Goal: Task Accomplishment & Management: Manage account settings

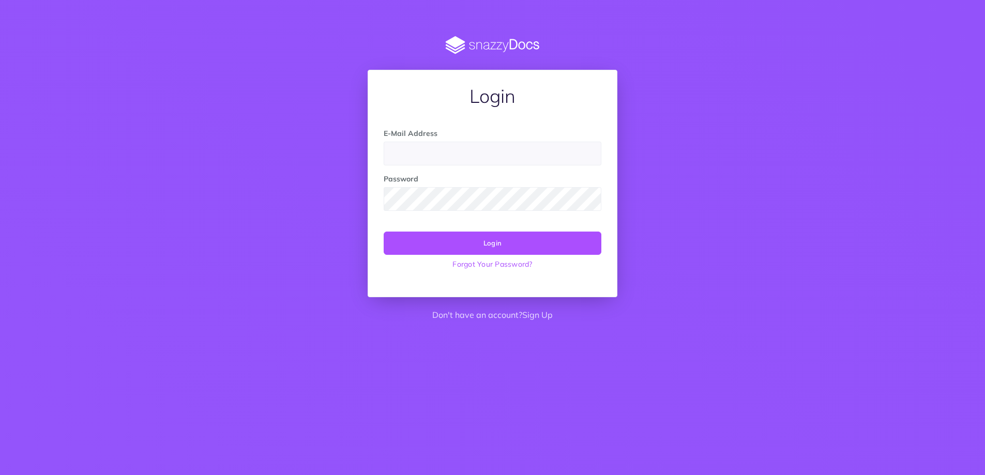
click at [474, 156] on input "email" at bounding box center [493, 154] width 218 height 24
type input "[EMAIL_ADDRESS][DOMAIN_NAME]"
click at [384, 232] on button "Login" at bounding box center [493, 243] width 218 height 23
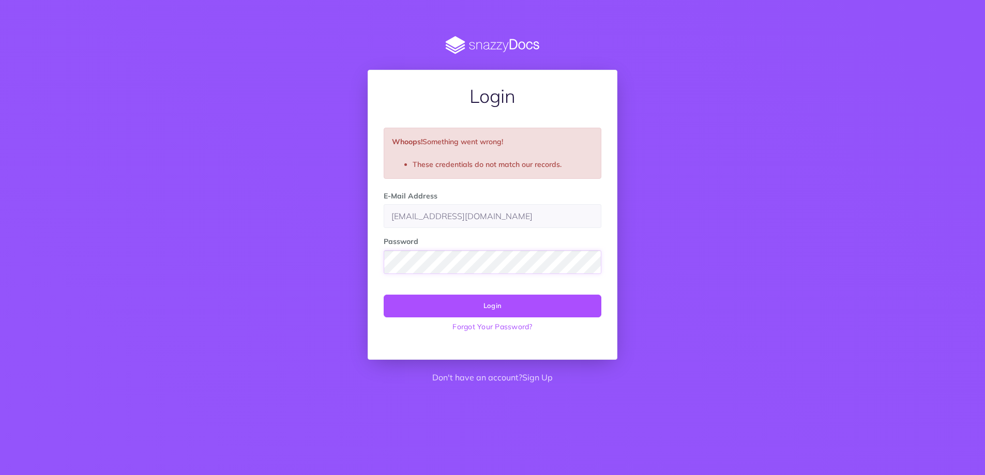
click at [384, 295] on button "Login" at bounding box center [493, 306] width 218 height 23
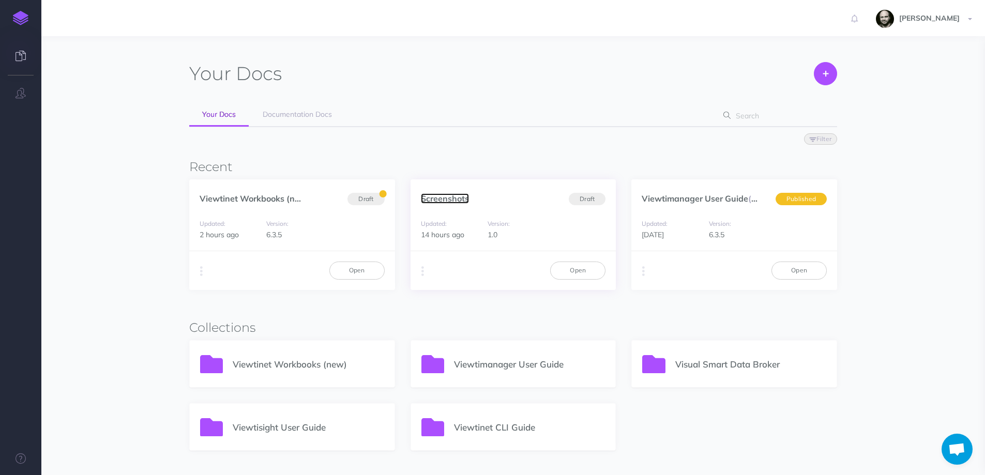
click at [438, 201] on link "Screenshots" at bounding box center [445, 198] width 48 height 10
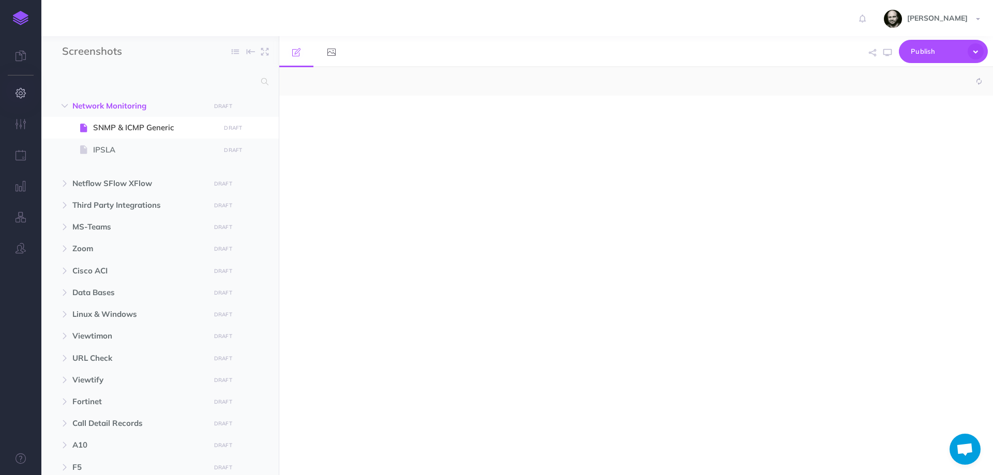
click at [22, 87] on button "button" at bounding box center [20, 93] width 41 height 31
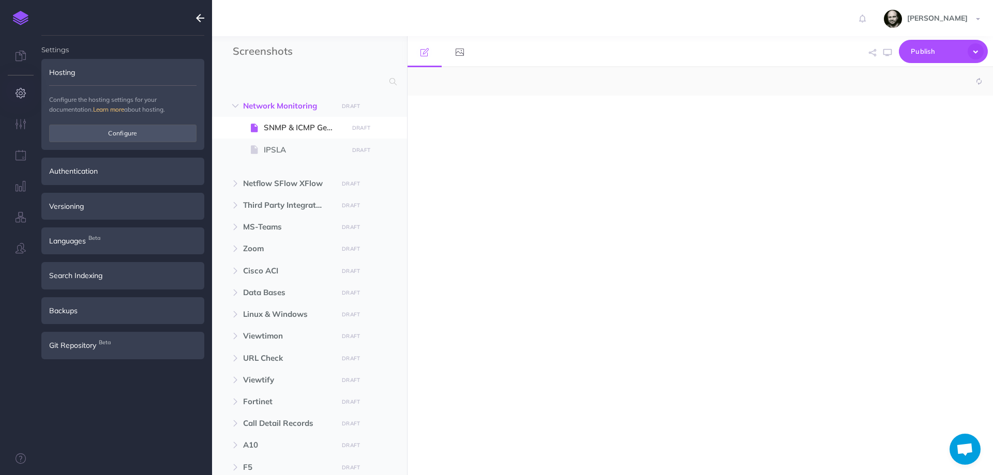
select select "null"
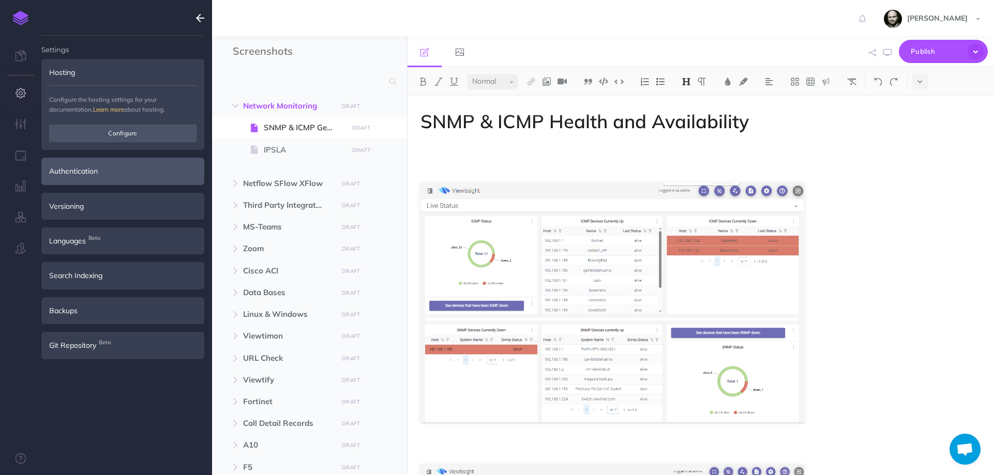
click at [115, 173] on div "Authentication" at bounding box center [122, 171] width 163 height 27
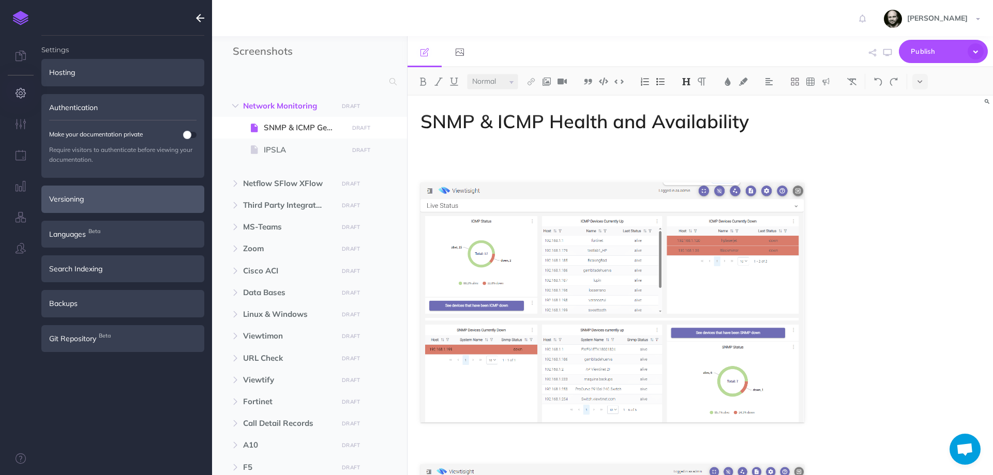
click at [113, 200] on div "Versioning" at bounding box center [122, 199] width 163 height 27
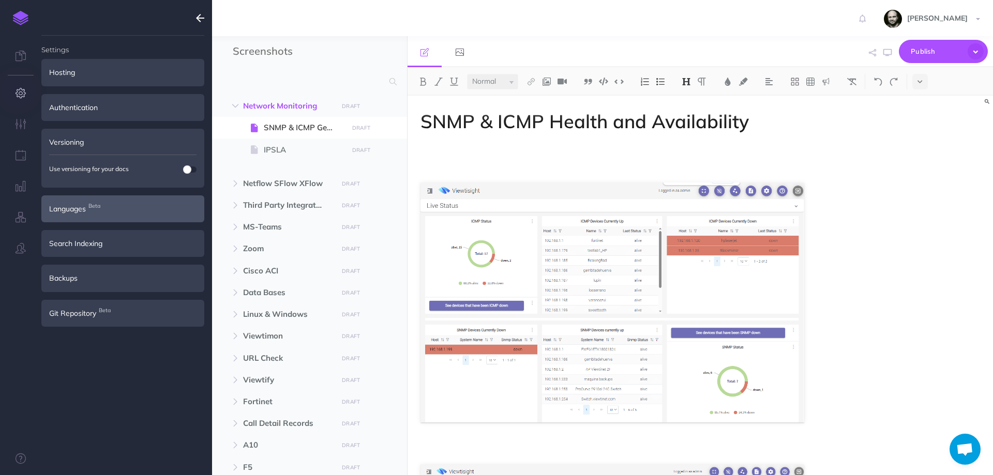
click at [108, 207] on div "Languages Beta" at bounding box center [122, 208] width 163 height 27
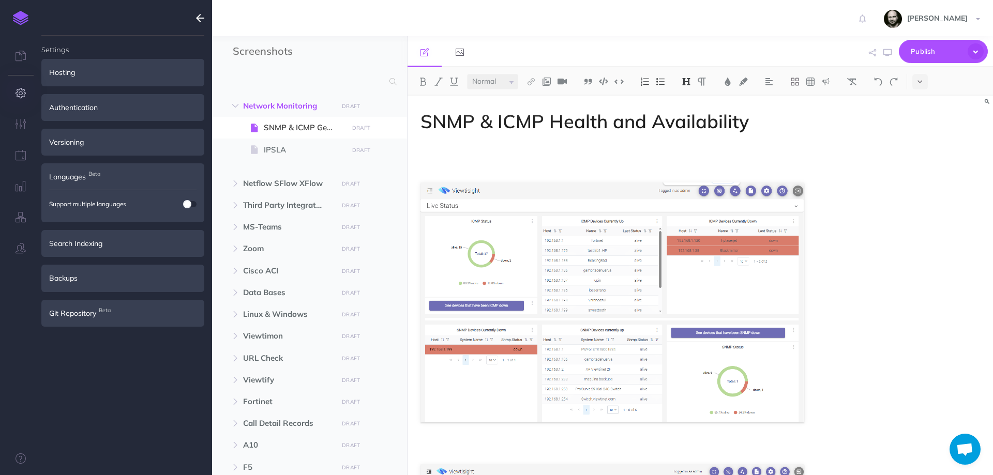
click at [190, 203] on span at bounding box center [187, 204] width 8 height 8
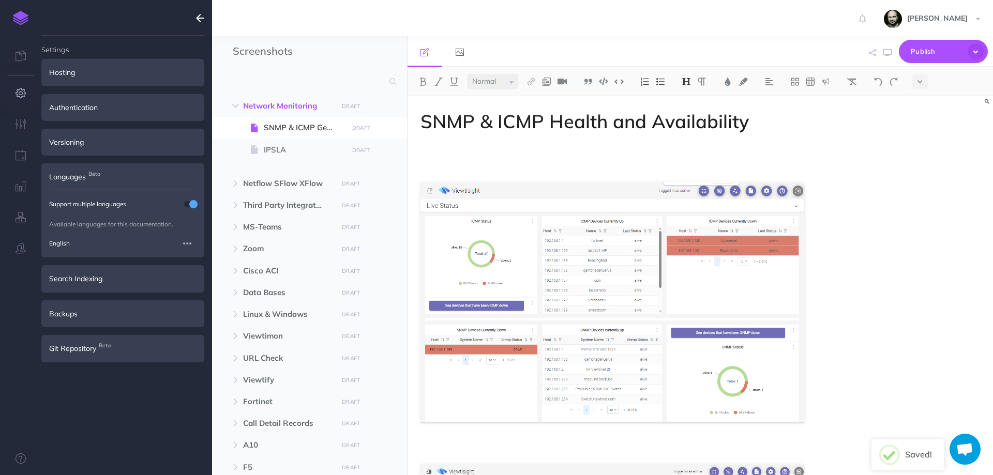
click at [190, 203] on span at bounding box center [193, 204] width 8 height 8
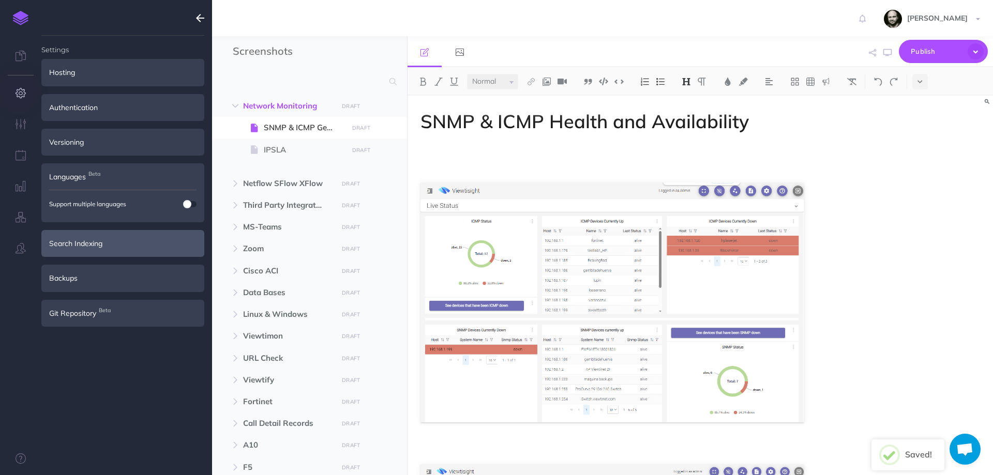
click at [103, 242] on div "Search Indexing" at bounding box center [122, 243] width 163 height 27
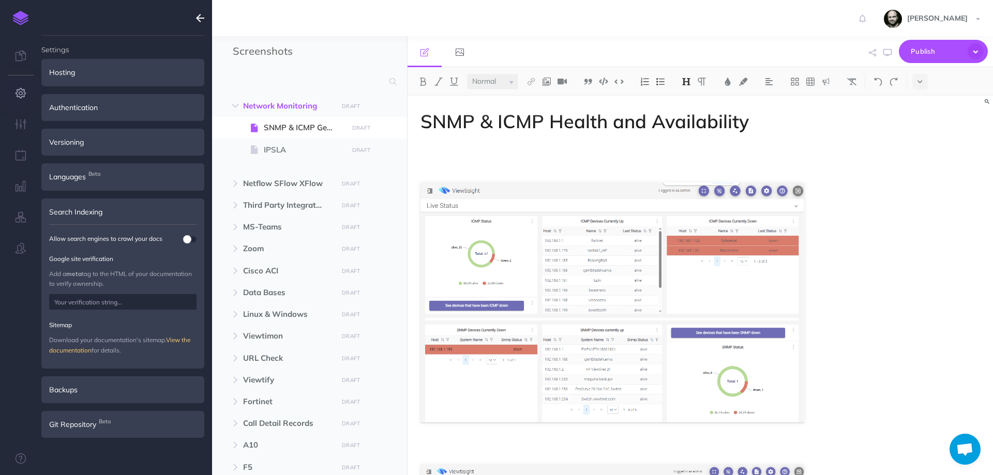
click at [194, 236] on div at bounding box center [190, 239] width 12 height 8
click at [192, 239] on span at bounding box center [193, 239] width 8 height 8
click at [93, 207] on div "Search Indexing" at bounding box center [122, 212] width 163 height 27
click at [13, 125] on button "button" at bounding box center [20, 124] width 41 height 31
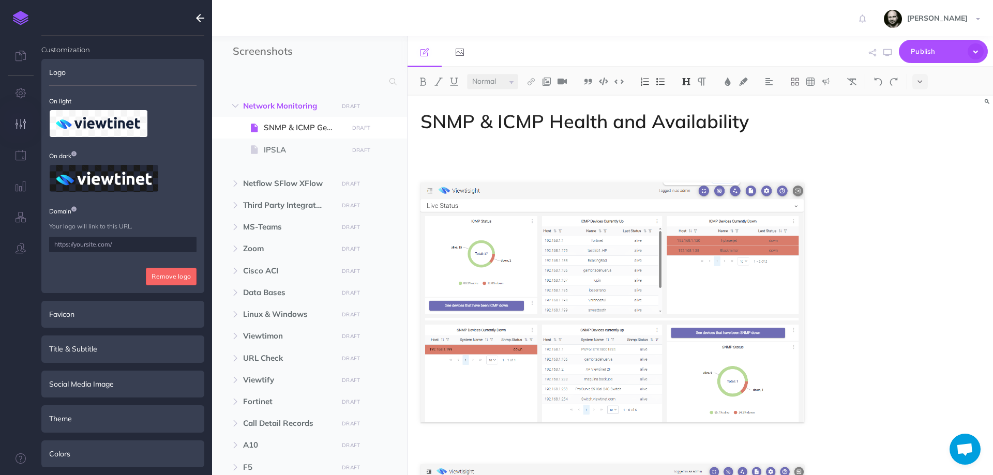
click at [86, 245] on input "text" at bounding box center [122, 245] width 147 height 16
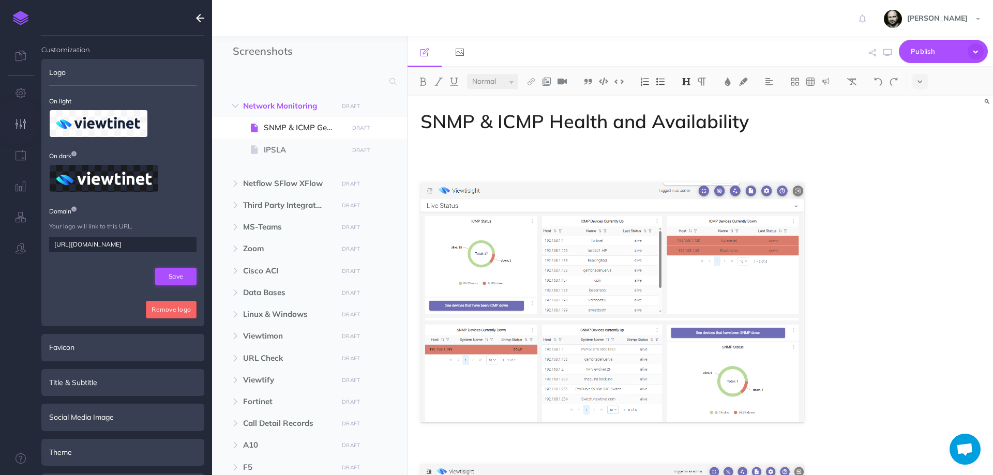
type input "https://viewtinet.com"
click at [166, 273] on button "Save" at bounding box center [175, 277] width 41 height 18
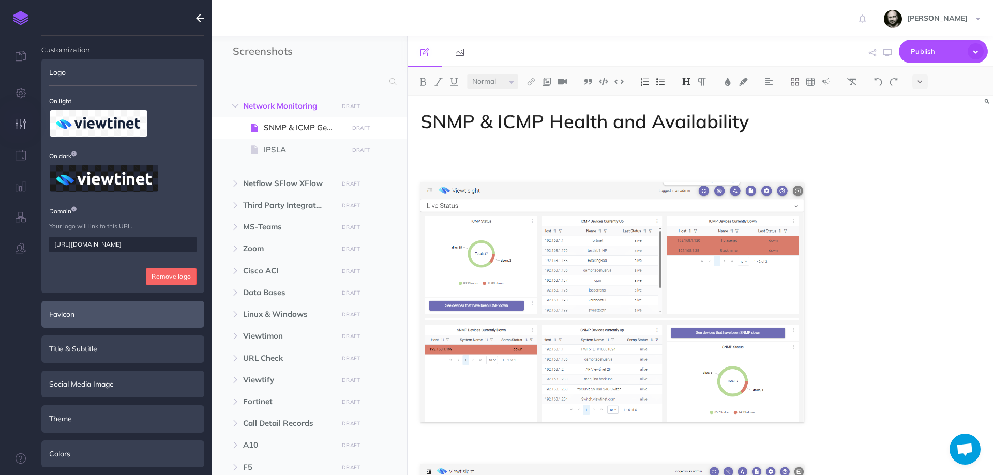
click at [98, 315] on div "Favicon" at bounding box center [122, 314] width 163 height 27
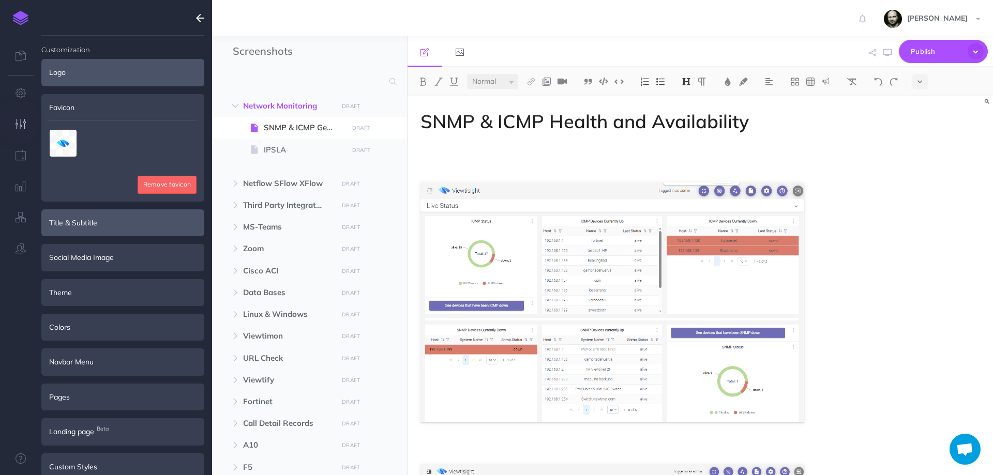
click at [97, 223] on div "Title & Subtitle" at bounding box center [122, 222] width 163 height 27
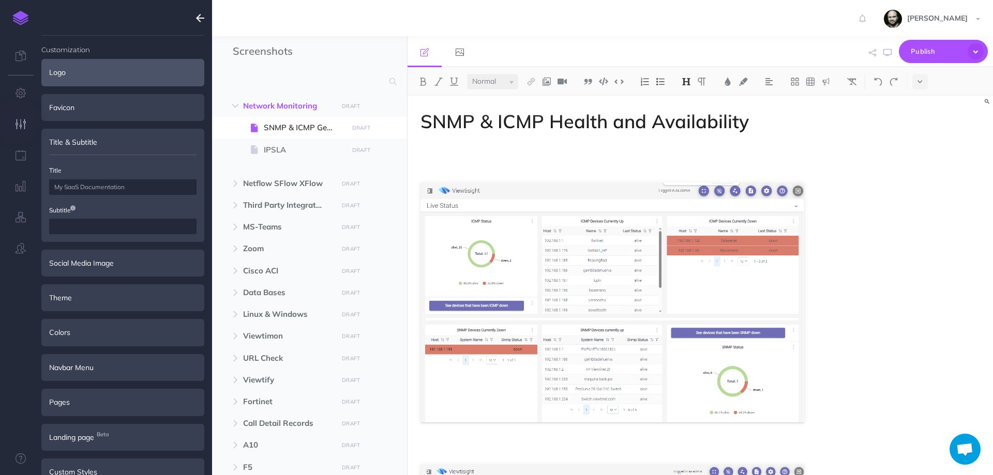
click at [96, 186] on input "text" at bounding box center [122, 187] width 147 height 16
drag, startPoint x: 151, startPoint y: 185, endPoint x: -17, endPoint y: 185, distance: 168.1
click at [0, 185] on html "Toggle Navigation Rafael Rasilla Settings Account Settings Teams Documentation …" at bounding box center [496, 237] width 993 height 475
type input "Viewtine Screenshots"
click at [125, 225] on input "text" at bounding box center [122, 227] width 147 height 16
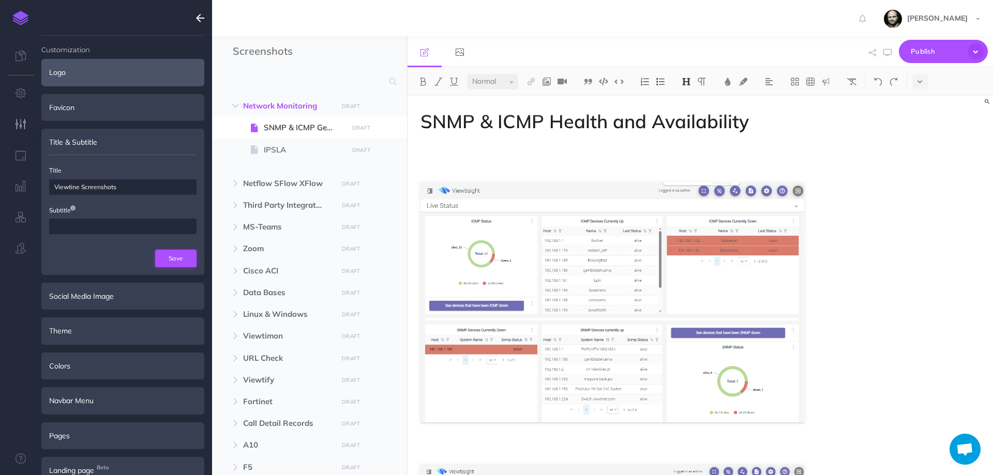
click at [175, 263] on button "Save" at bounding box center [175, 259] width 41 height 18
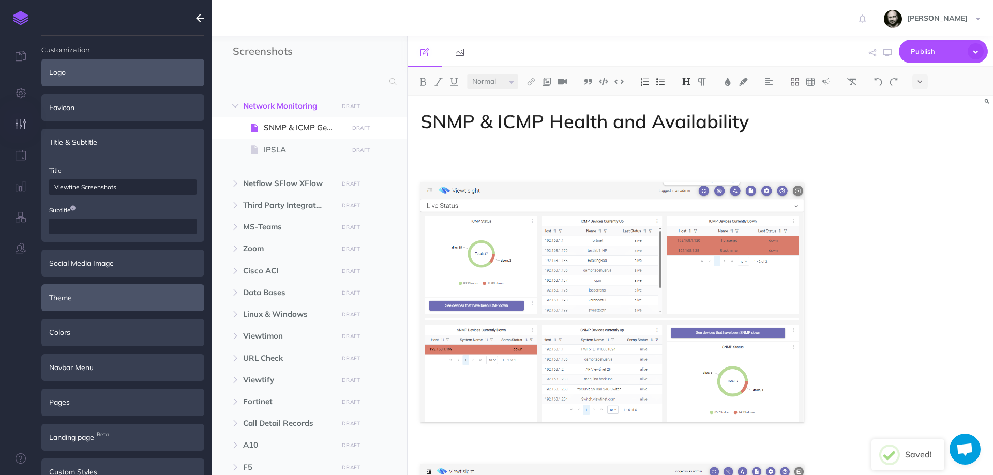
click at [106, 309] on div "Theme" at bounding box center [122, 297] width 163 height 27
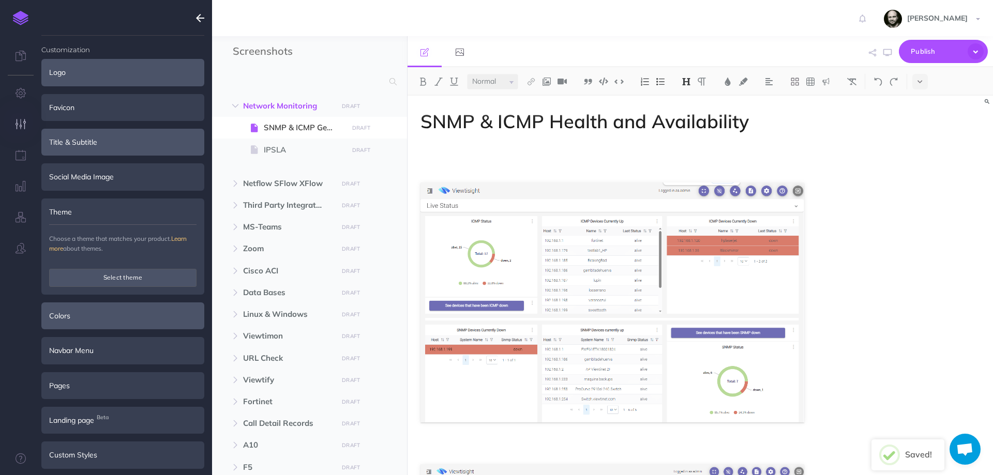
click at [103, 311] on div "Colors" at bounding box center [122, 316] width 163 height 27
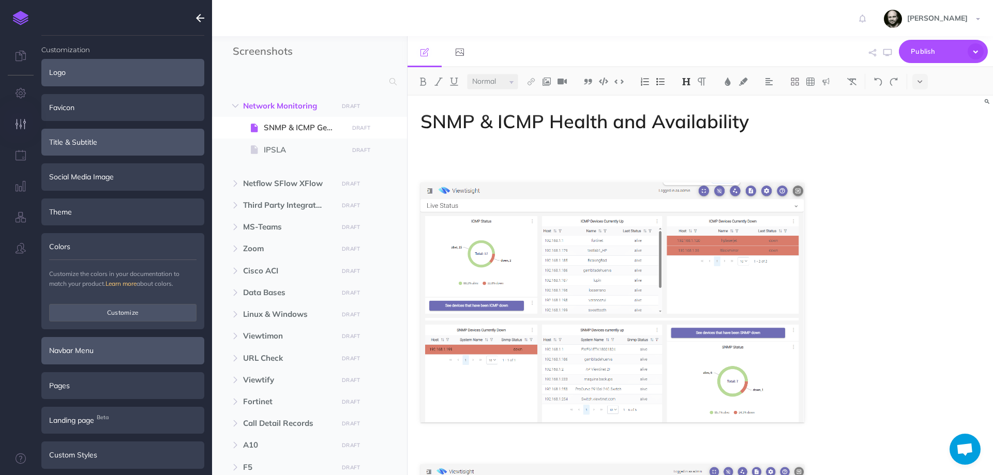
click at [101, 347] on div "Navbar Menu" at bounding box center [122, 350] width 163 height 27
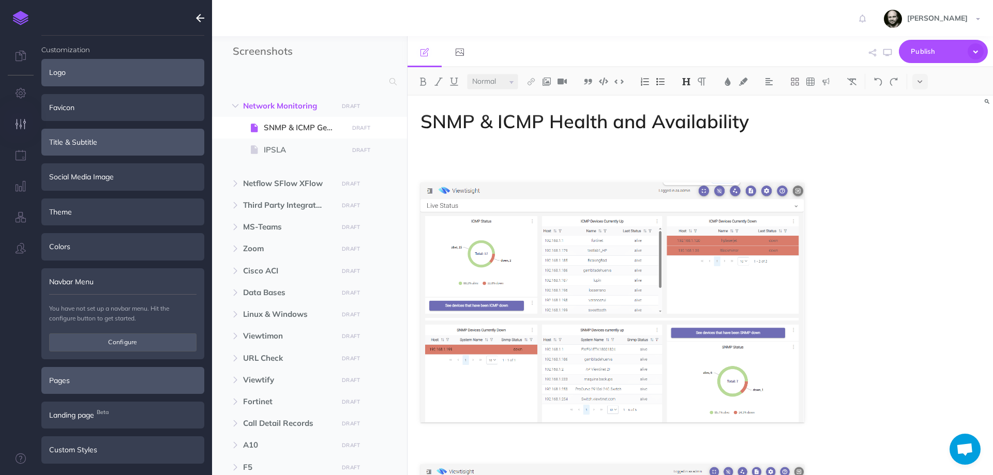
click at [95, 379] on div "Pages" at bounding box center [122, 380] width 163 height 27
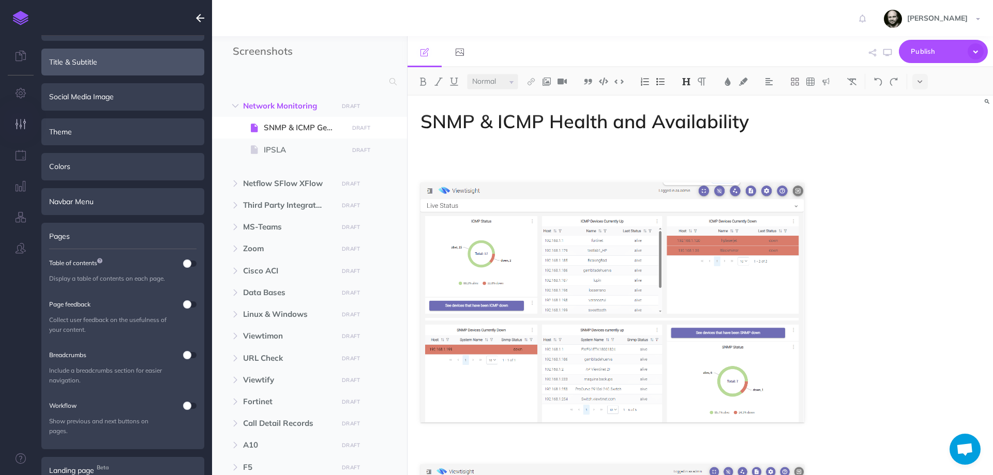
scroll to position [133, 0]
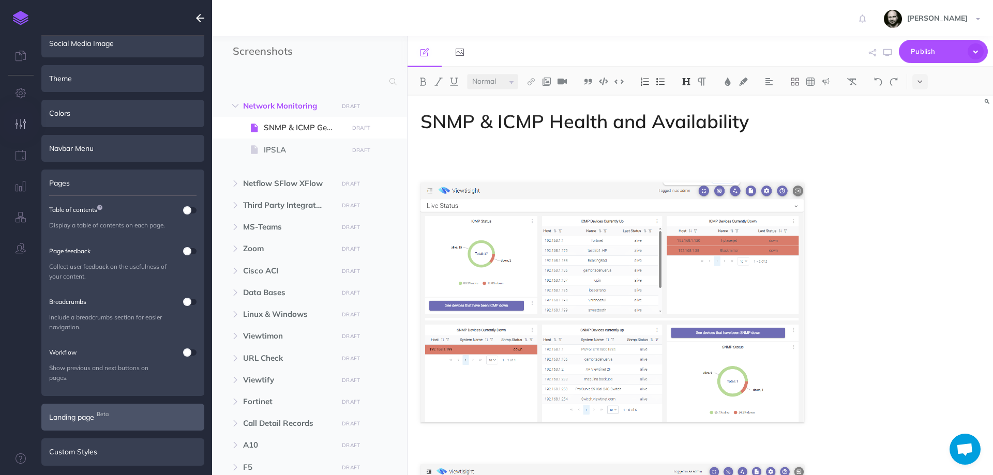
click at [93, 418] on span "Landing page Beta" at bounding box center [71, 417] width 45 height 11
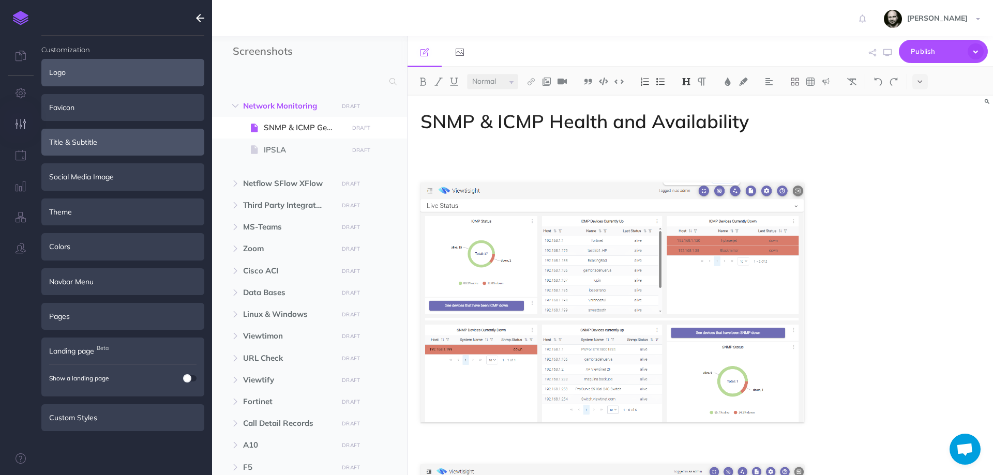
click at [93, 418] on div "Custom Styles" at bounding box center [122, 417] width 163 height 27
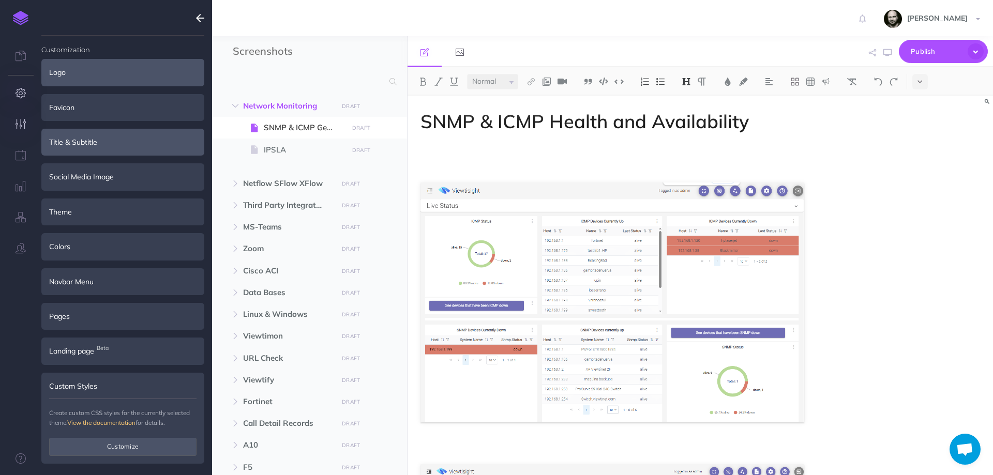
click at [23, 88] on icon "button" at bounding box center [21, 93] width 11 height 10
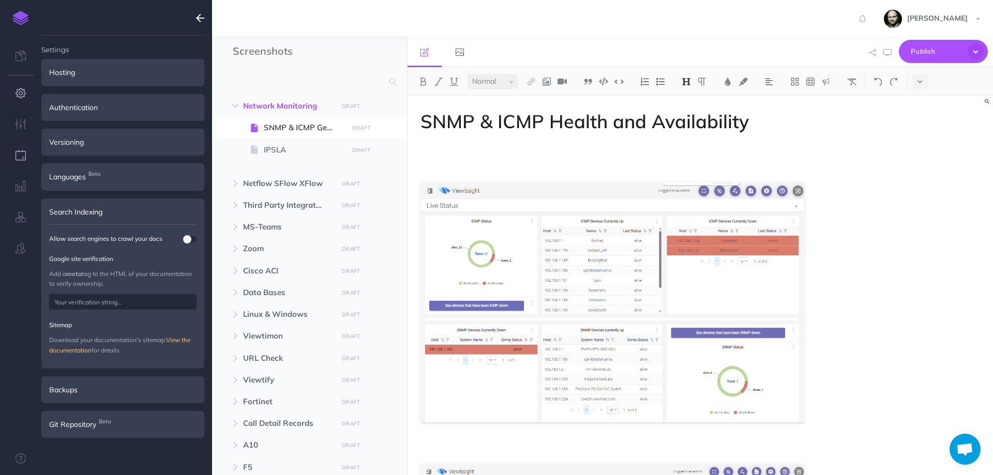
click at [23, 156] on icon "button" at bounding box center [21, 155] width 11 height 10
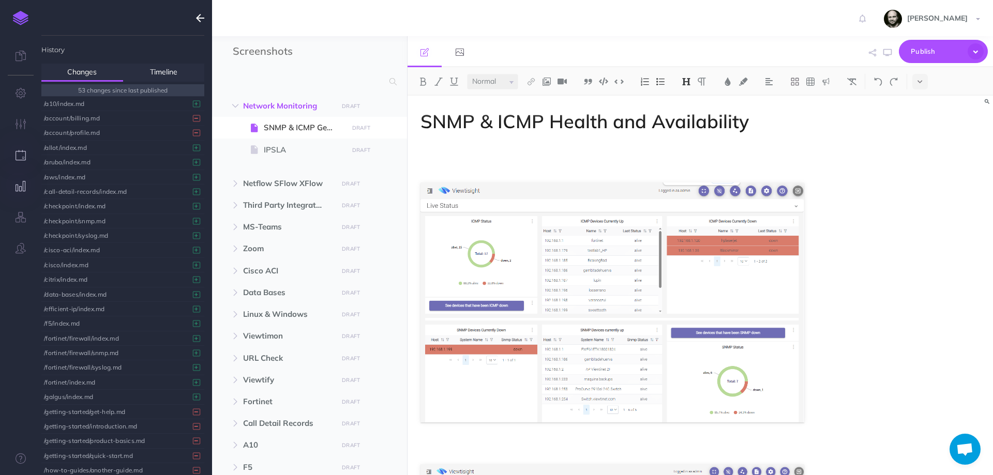
click at [22, 183] on icon "button" at bounding box center [21, 186] width 11 height 10
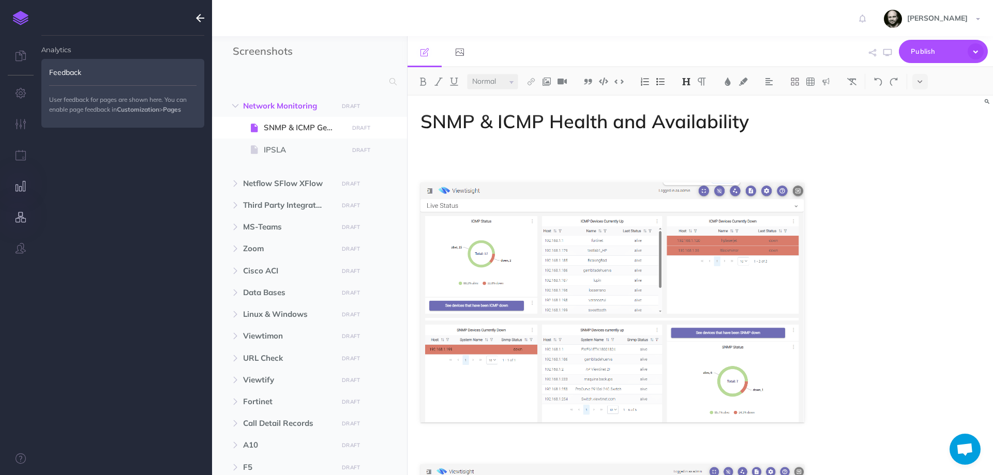
click at [20, 223] on button "button" at bounding box center [20, 217] width 41 height 31
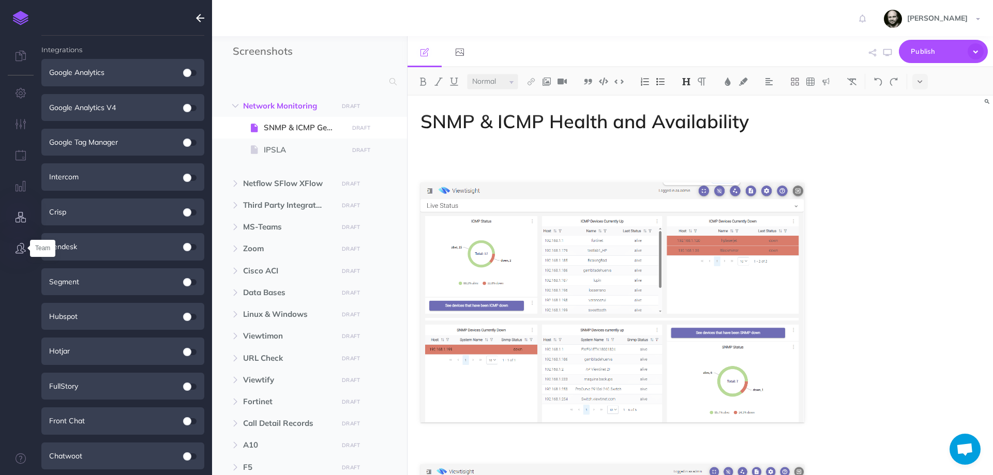
click at [22, 247] on icon "button" at bounding box center [21, 248] width 10 height 10
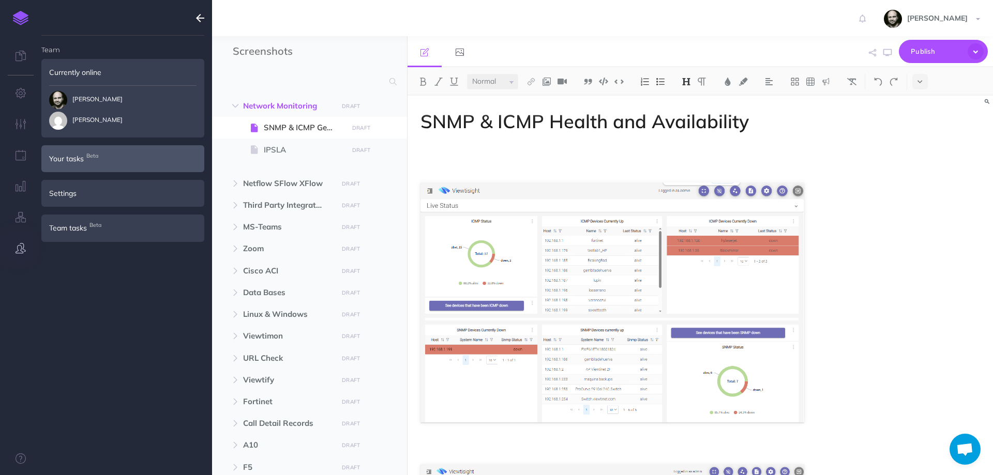
click at [79, 152] on div "Your tasks Beta" at bounding box center [122, 158] width 163 height 27
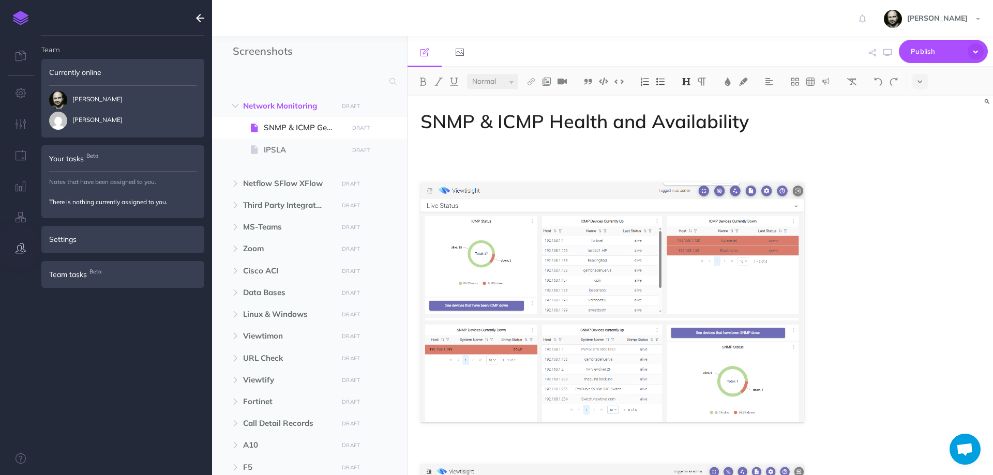
click at [79, 152] on div "Your tasks Beta" at bounding box center [122, 158] width 163 height 27
click at [65, 244] on div "Settings" at bounding box center [122, 239] width 163 height 27
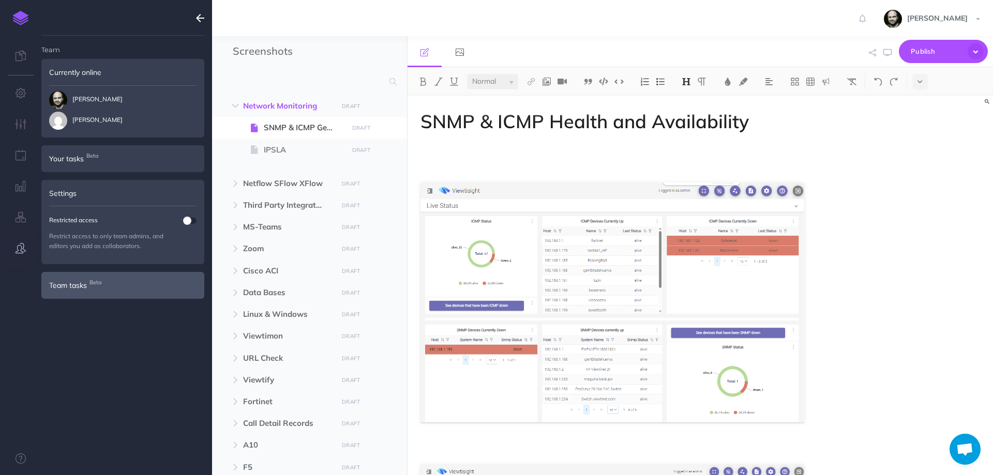
click at [53, 290] on span "Team tasks Beta" at bounding box center [68, 285] width 38 height 11
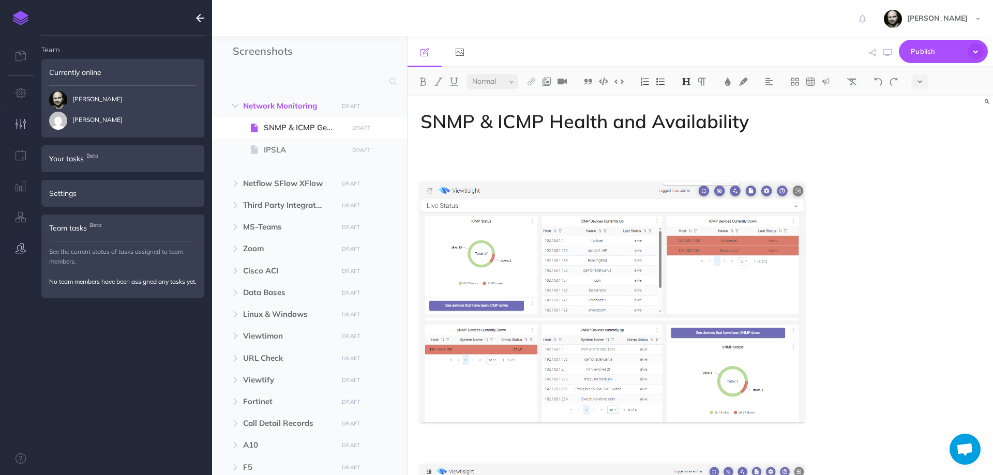
click at [19, 123] on icon "button" at bounding box center [21, 124] width 11 height 10
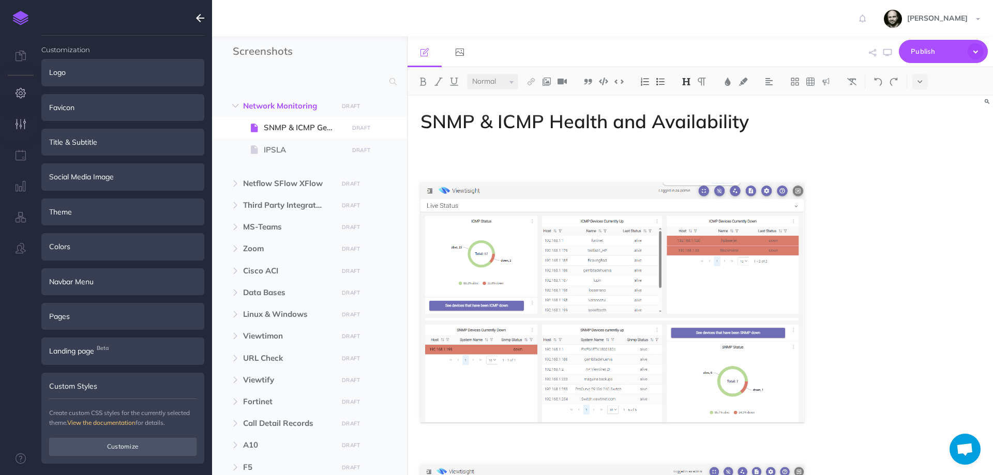
click at [12, 89] on button "button" at bounding box center [20, 93] width 41 height 31
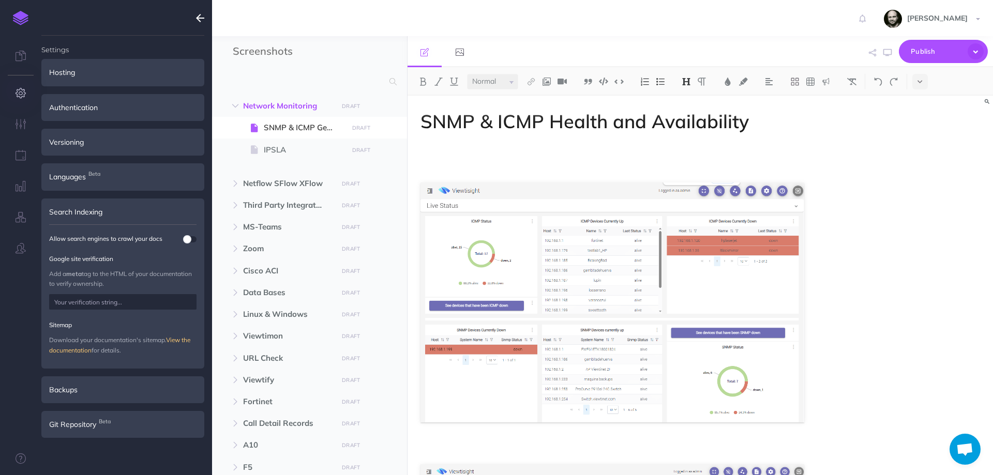
click at [118, 211] on div "Search Indexing" at bounding box center [122, 212] width 163 height 27
click at [22, 54] on icon at bounding box center [21, 56] width 10 height 10
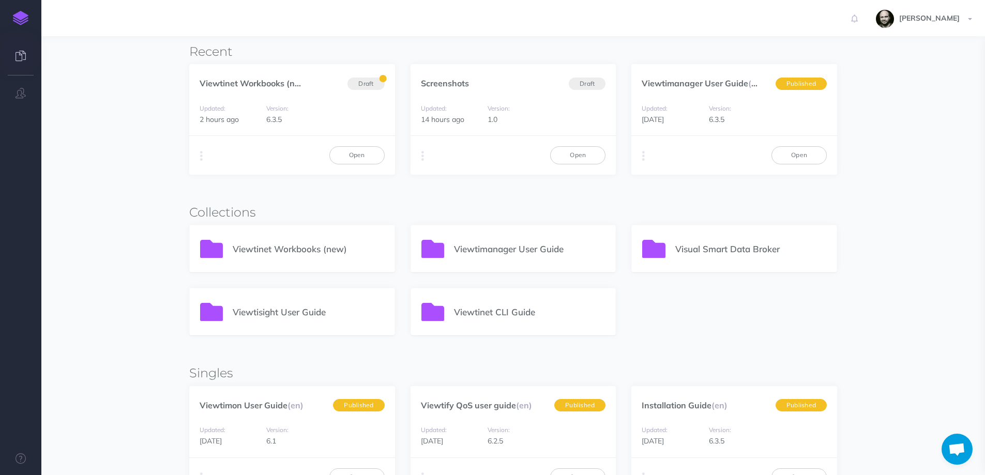
scroll to position [138, 0]
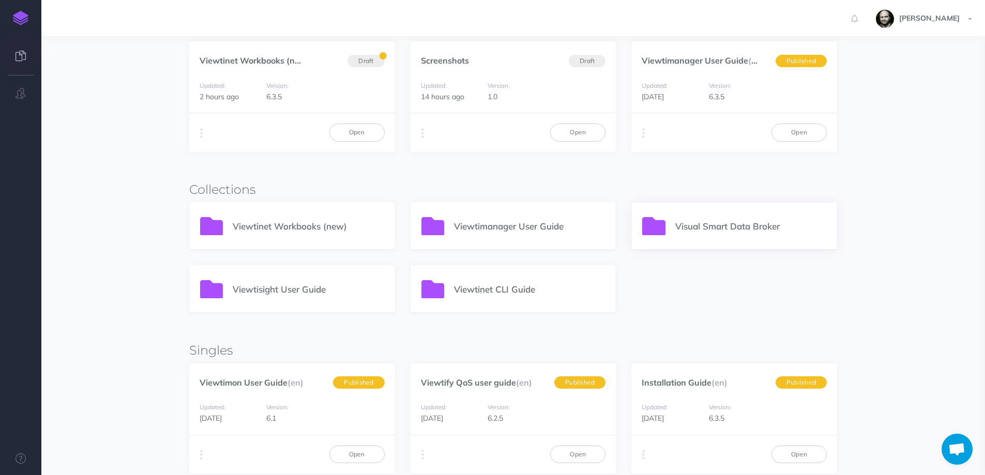
click at [710, 236] on div "Visual Smart Data Broker" at bounding box center [734, 226] width 205 height 47
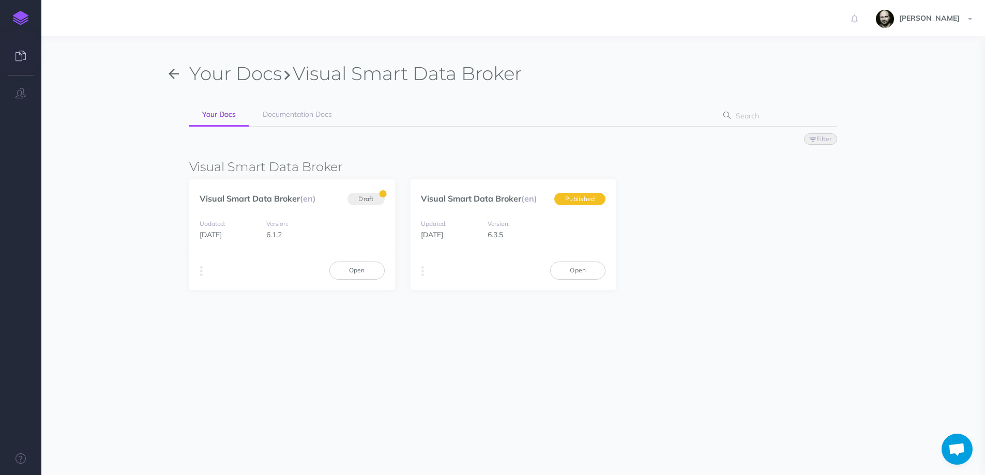
click at [169, 75] on icon "button" at bounding box center [174, 74] width 10 height 16
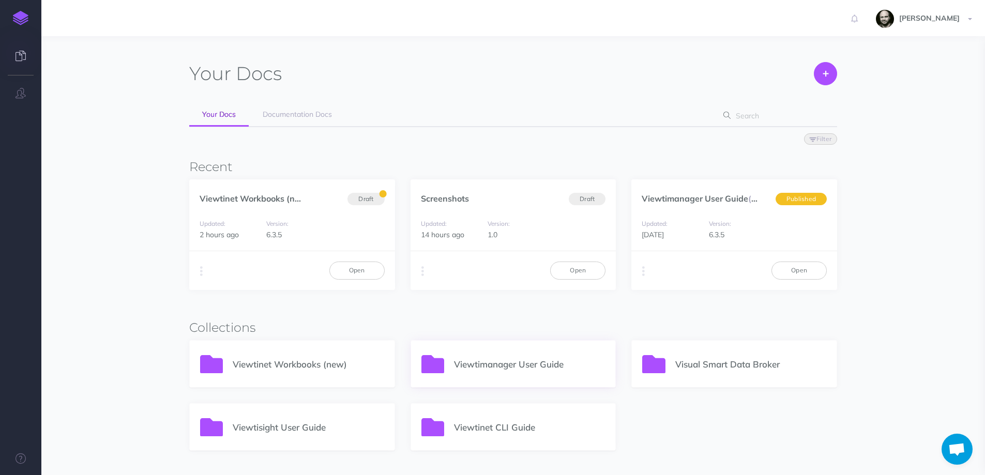
click at [537, 358] on p "Viewtimanager User Guide" at bounding box center [530, 364] width 152 height 14
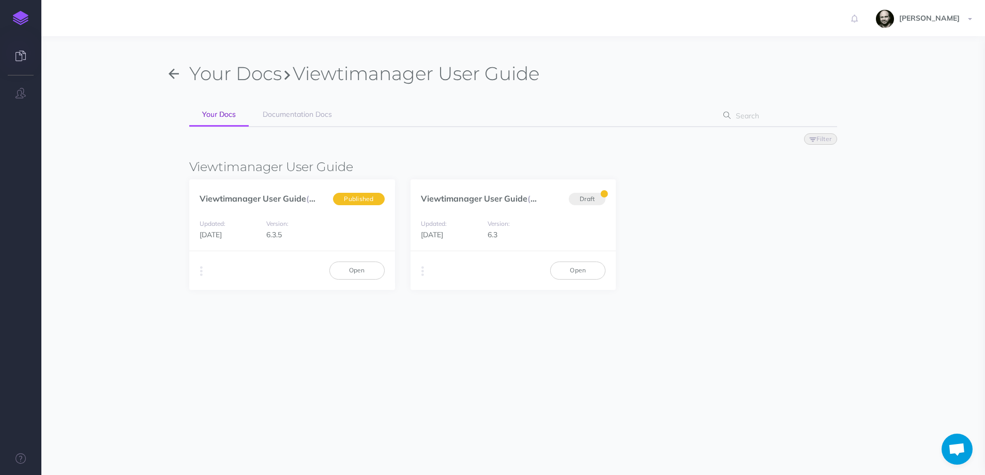
click at [179, 73] on icon "button" at bounding box center [174, 74] width 10 height 16
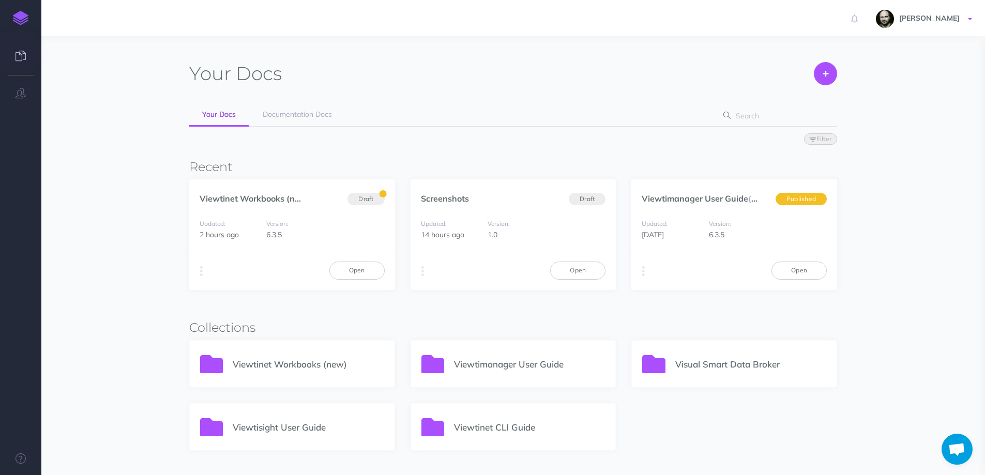
click at [925, 12] on link "[PERSON_NAME]" at bounding box center [925, 18] width 119 height 36
click at [862, 61] on link "Account Settings" at bounding box center [910, 58] width 129 height 18
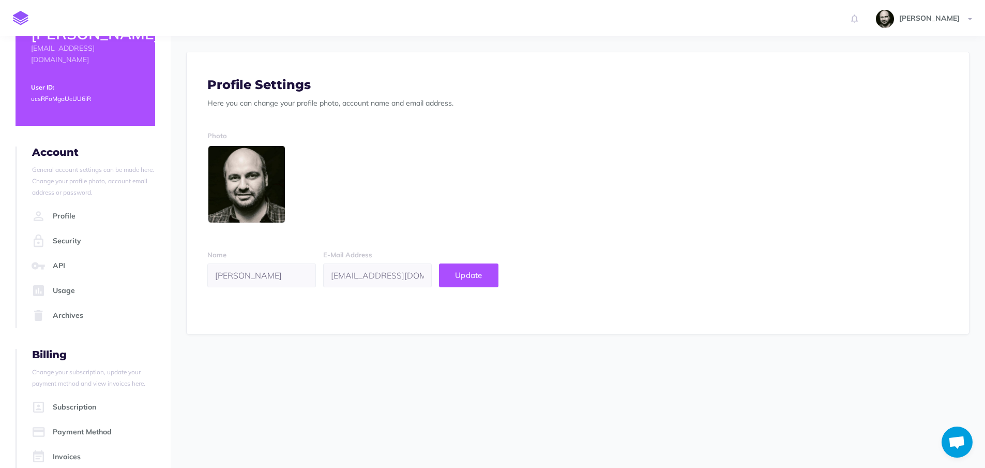
scroll to position [56, 0]
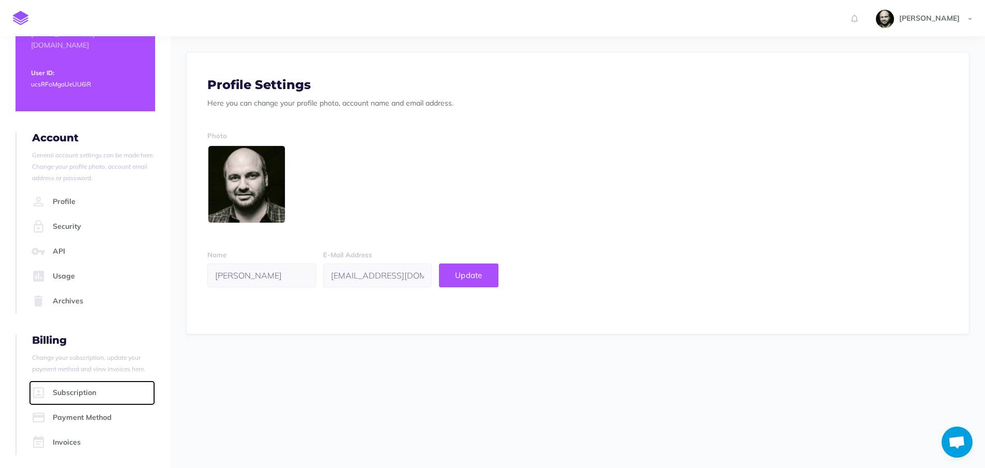
click at [82, 396] on link "Subscription" at bounding box center [92, 392] width 126 height 25
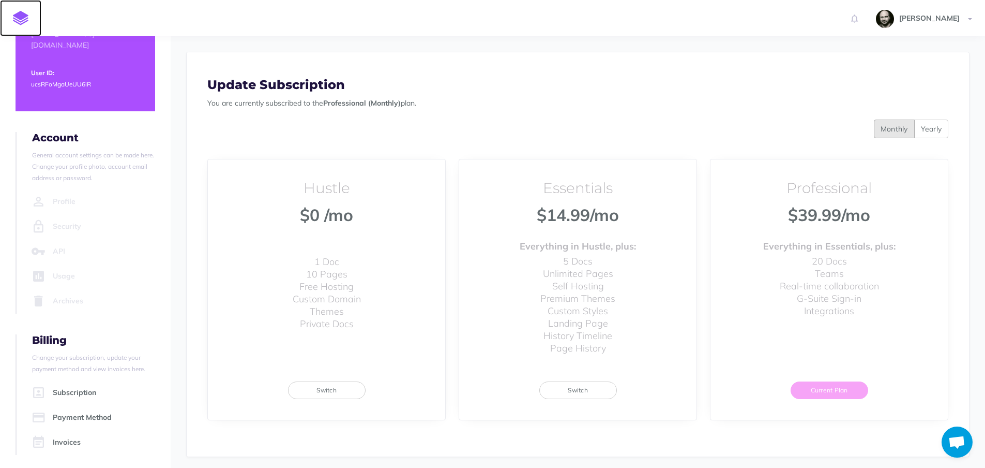
click at [24, 15] on img at bounding box center [21, 18] width 16 height 14
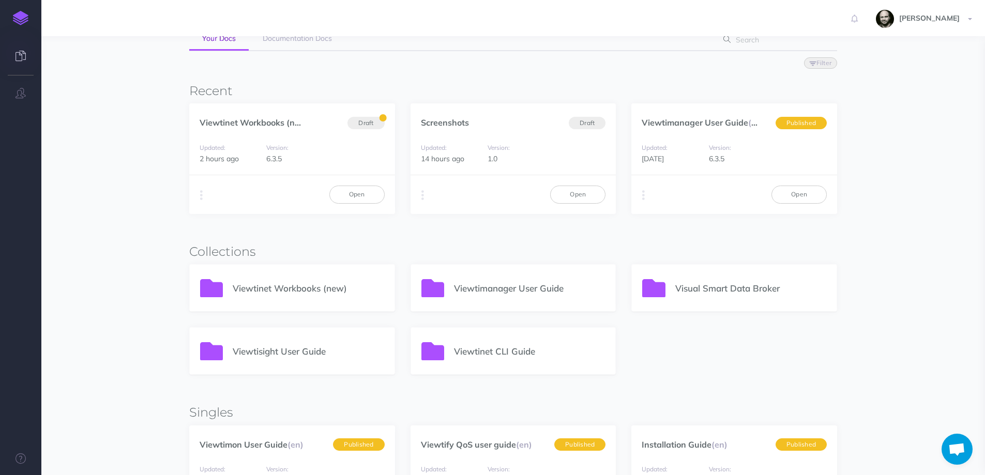
scroll to position [69, 0]
